Goal: Navigation & Orientation: Find specific page/section

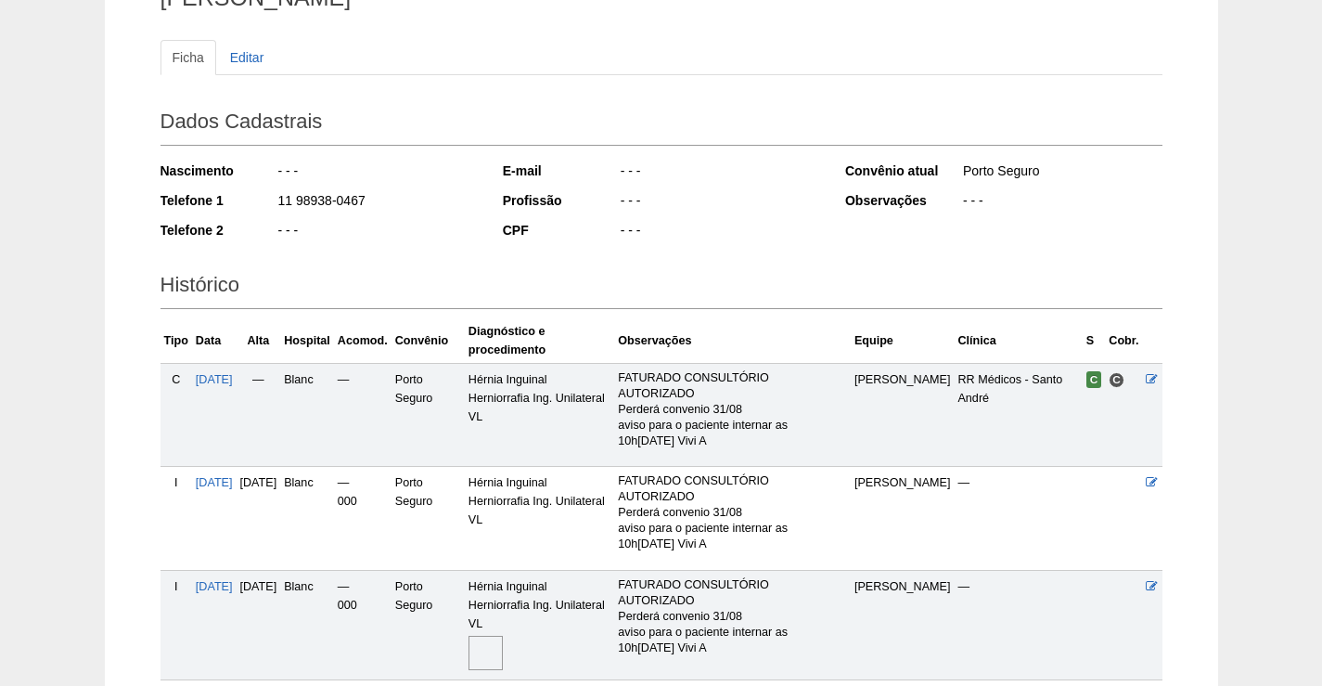
scroll to position [326, 0]
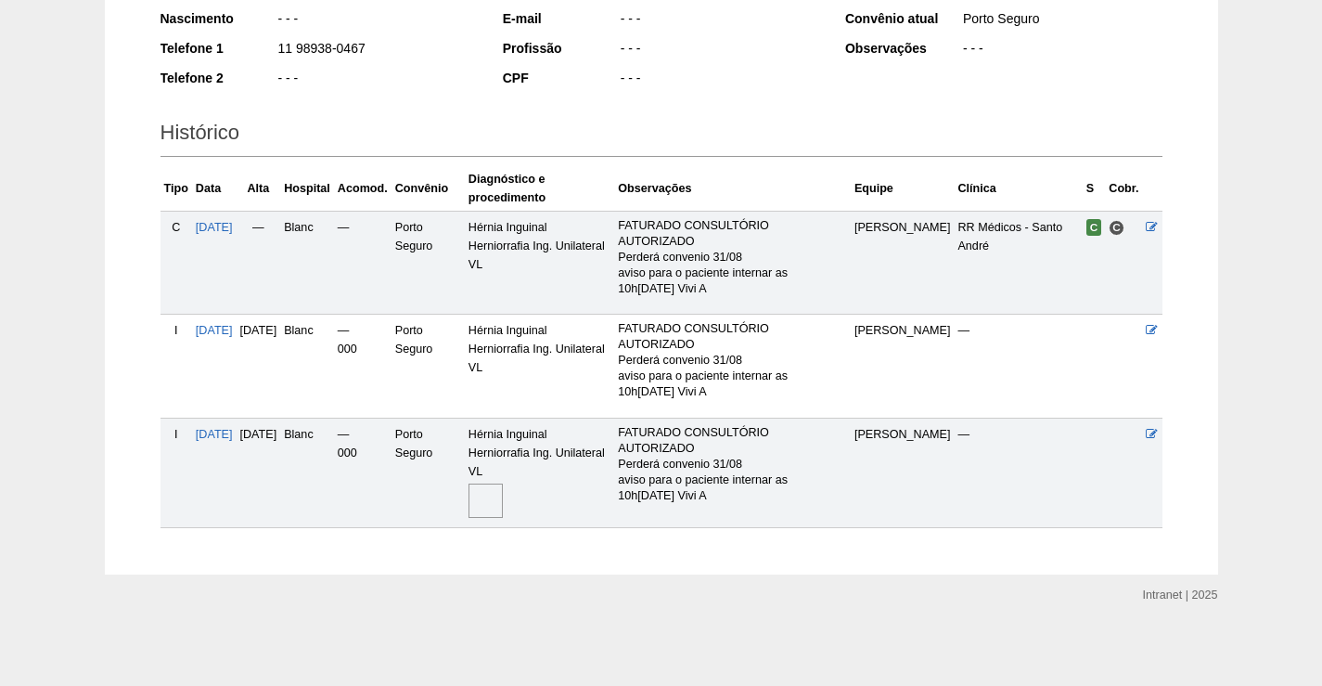
click at [503, 488] on img at bounding box center [486, 500] width 34 height 34
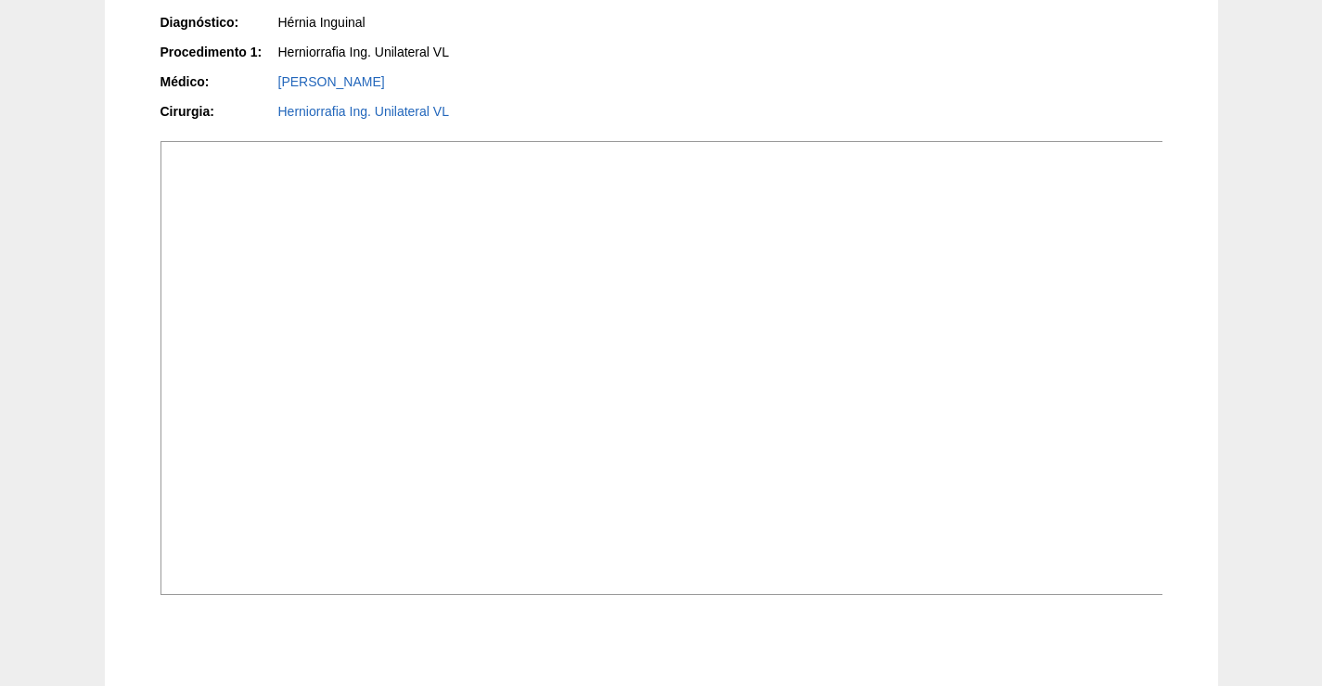
scroll to position [557, 0]
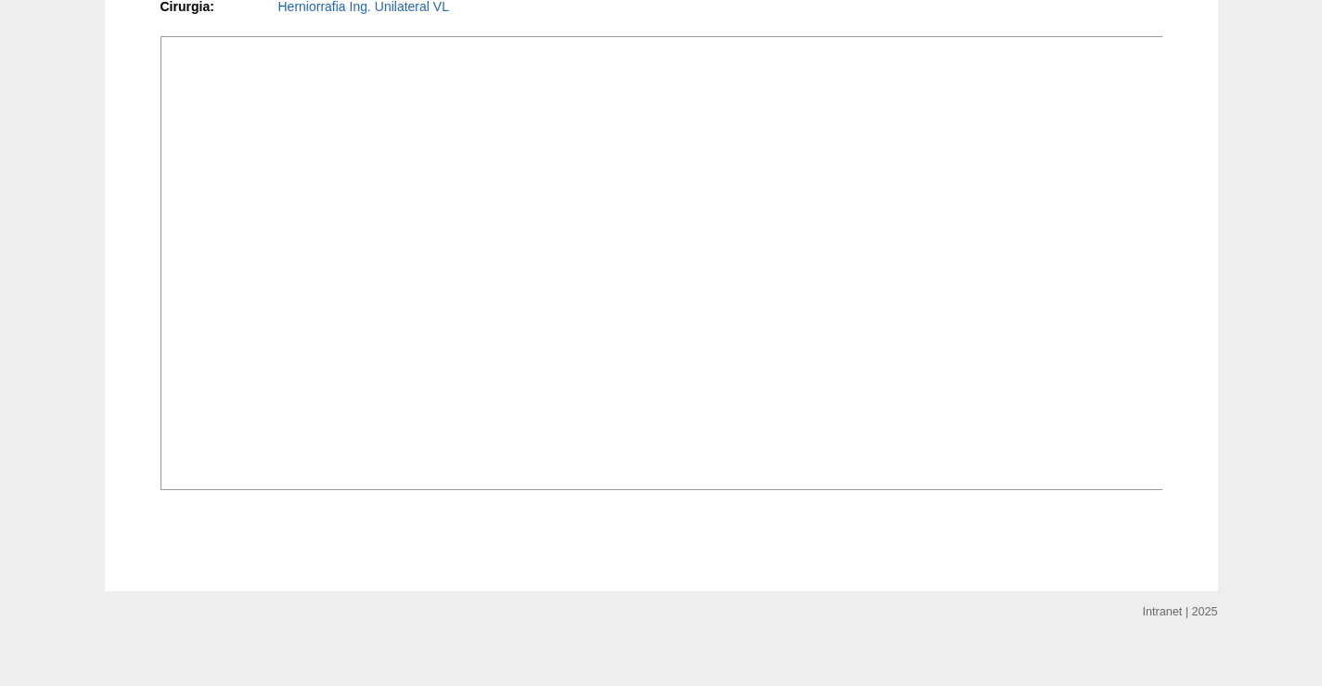
click at [832, 258] on img at bounding box center [663, 263] width 1004 height 454
